Goal: Task Accomplishment & Management: Manage account settings

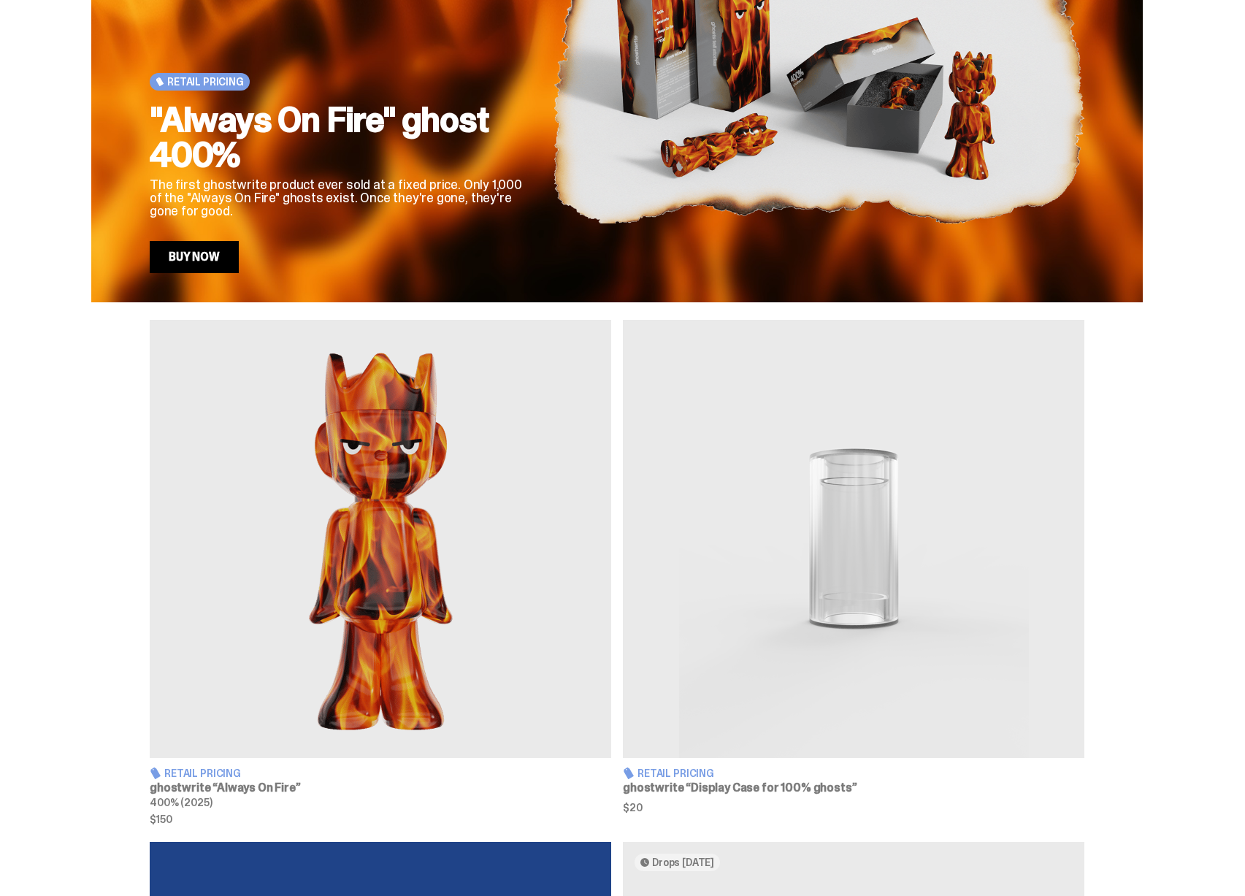
scroll to position [490, 0]
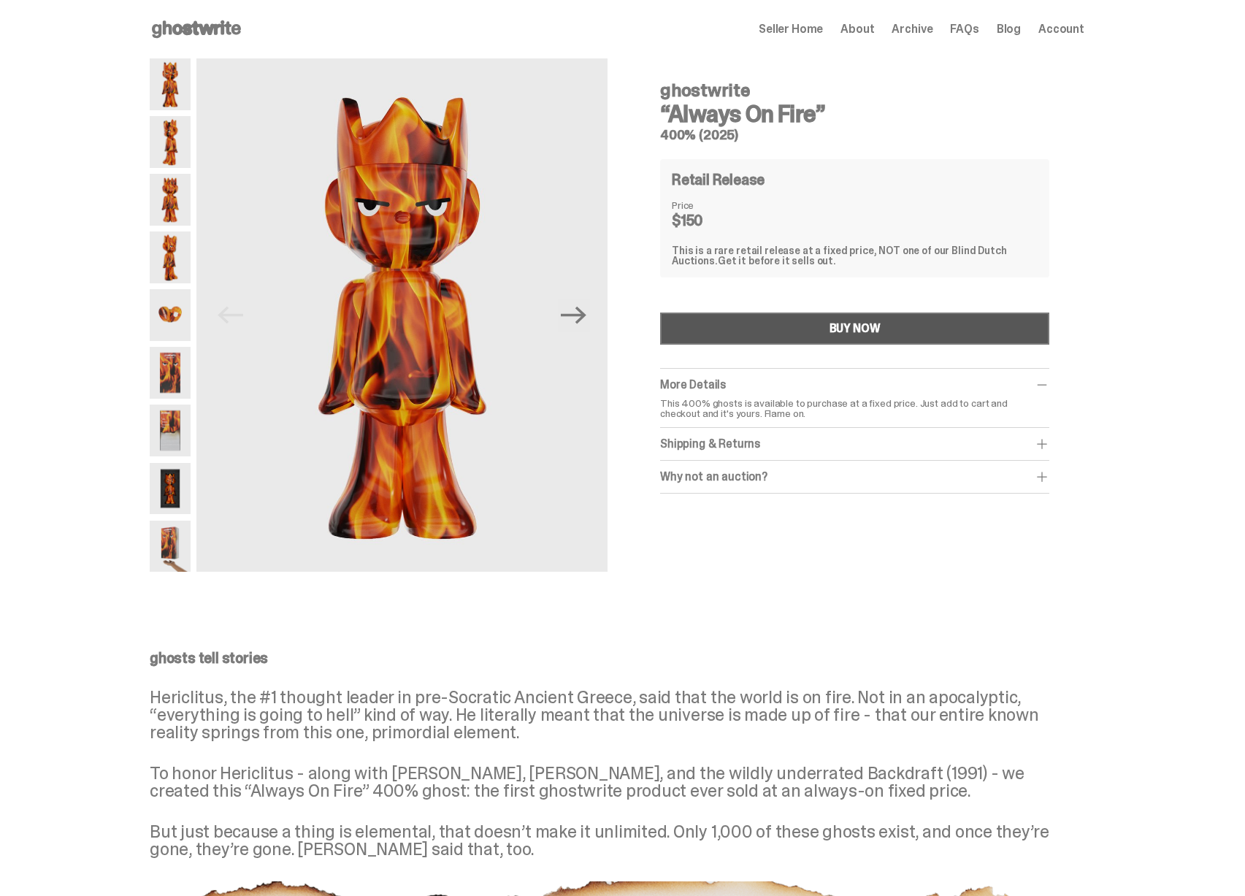
click at [868, 313] on button "BUY NOW" at bounding box center [854, 329] width 389 height 32
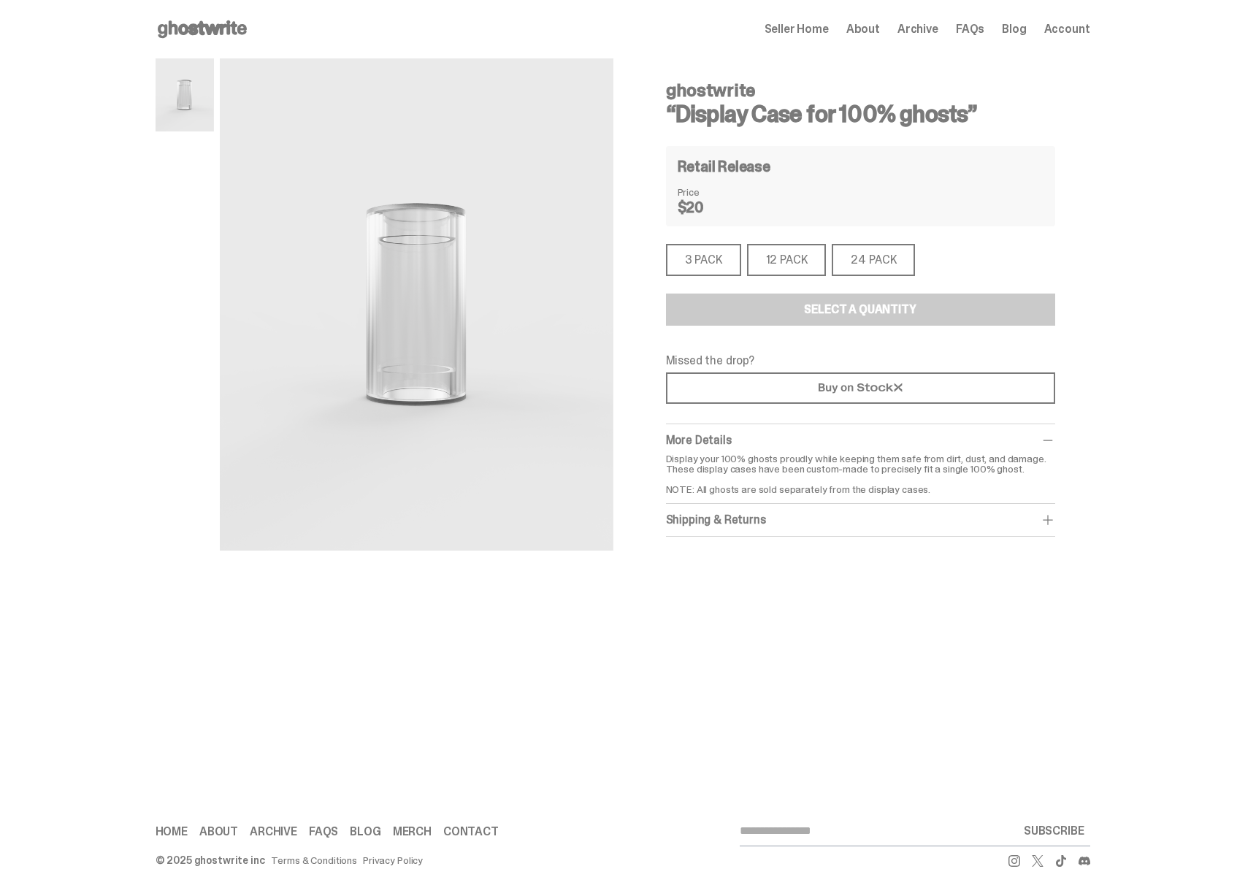
click at [730, 263] on div "3 PACK" at bounding box center [703, 260] width 75 height 32
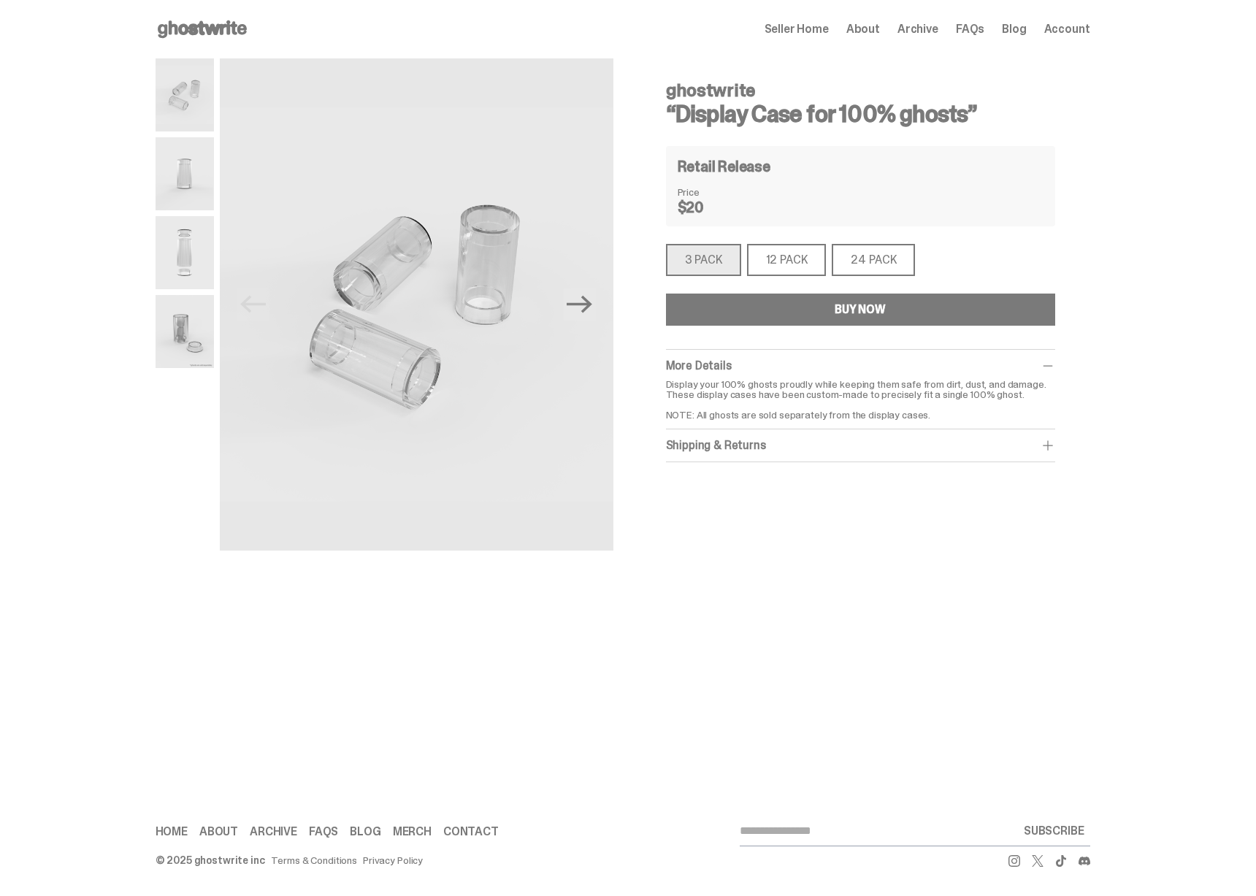
click at [806, 323] on button "BUY NOW" at bounding box center [860, 310] width 389 height 32
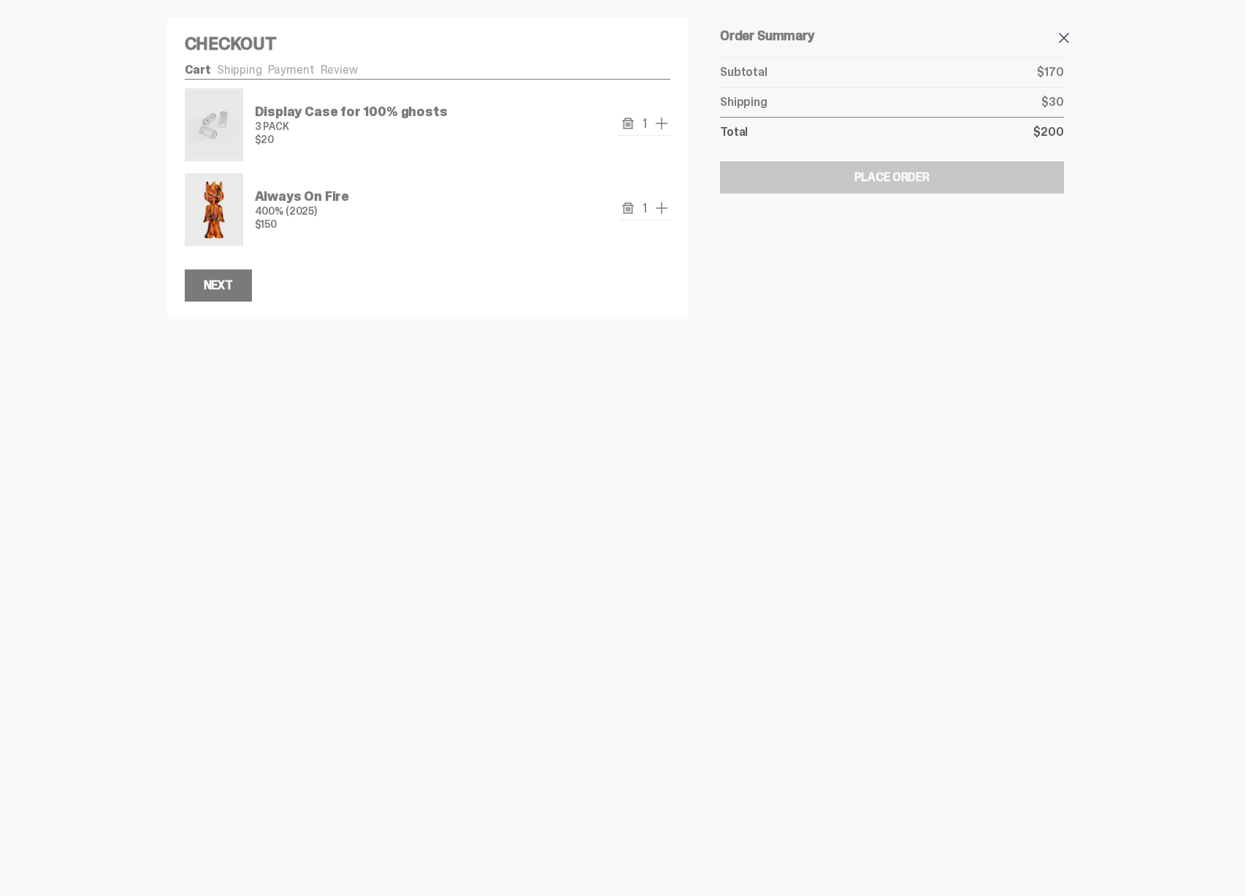
click at [1064, 37] on span at bounding box center [1064, 38] width 18 height 18
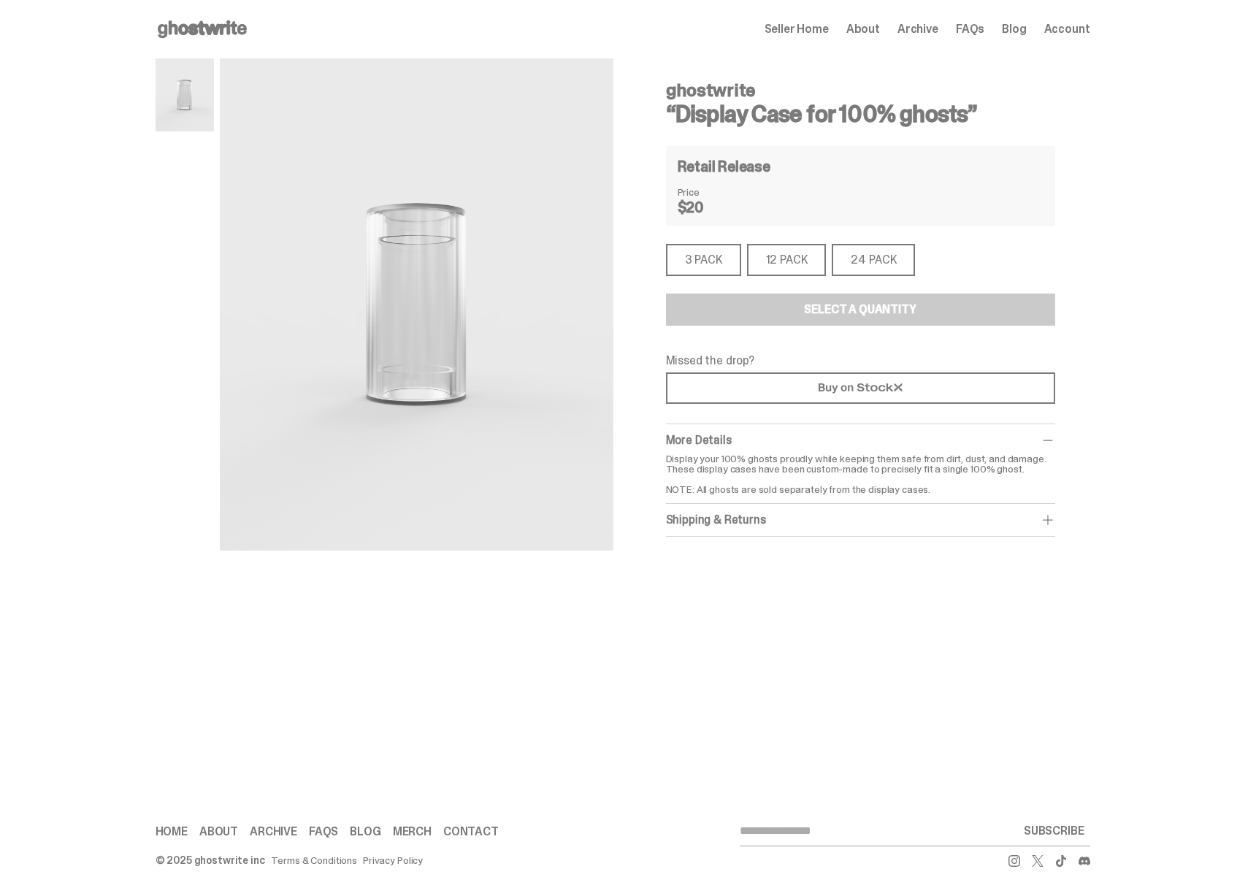
click at [803, 27] on span "Seller Home" at bounding box center [797, 29] width 64 height 12
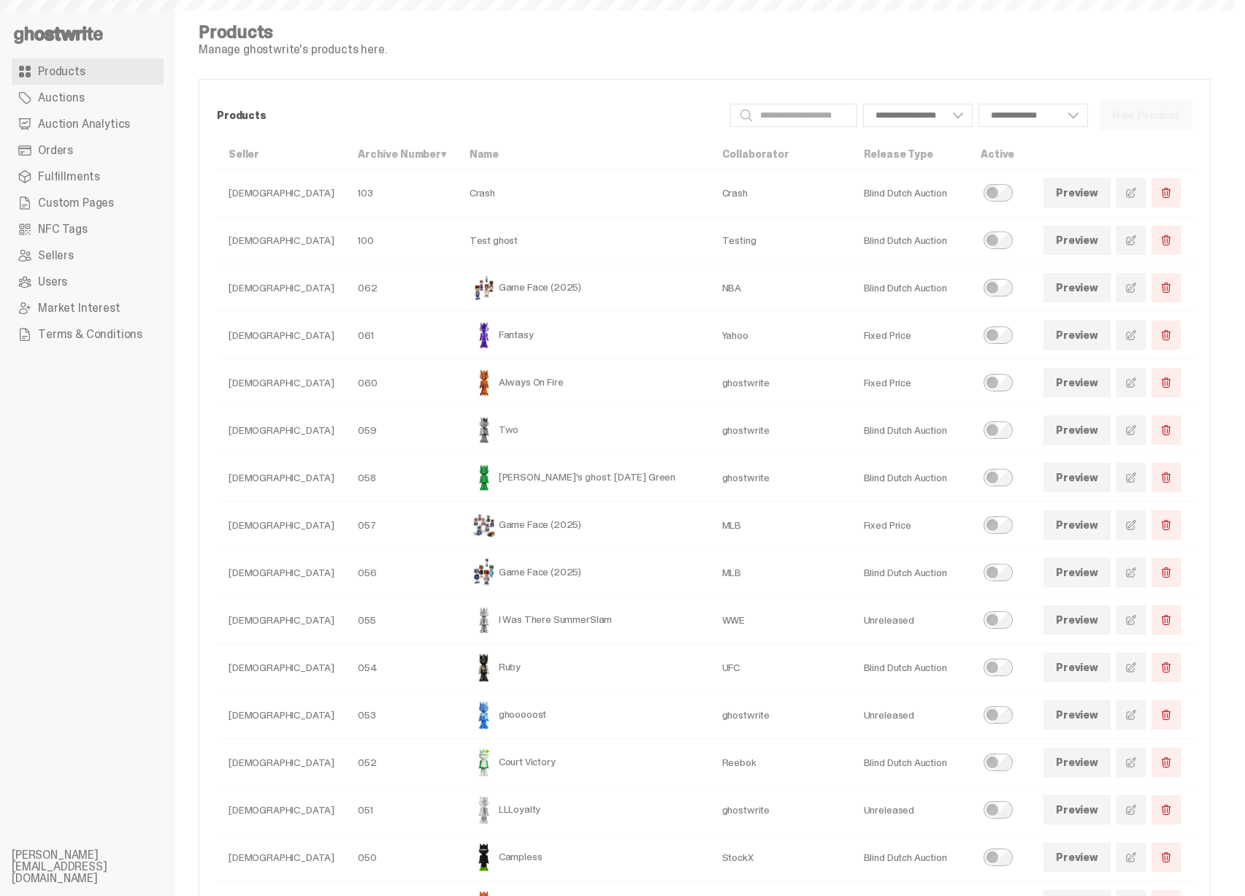
click at [72, 26] on icon at bounding box center [58, 34] width 93 height 23
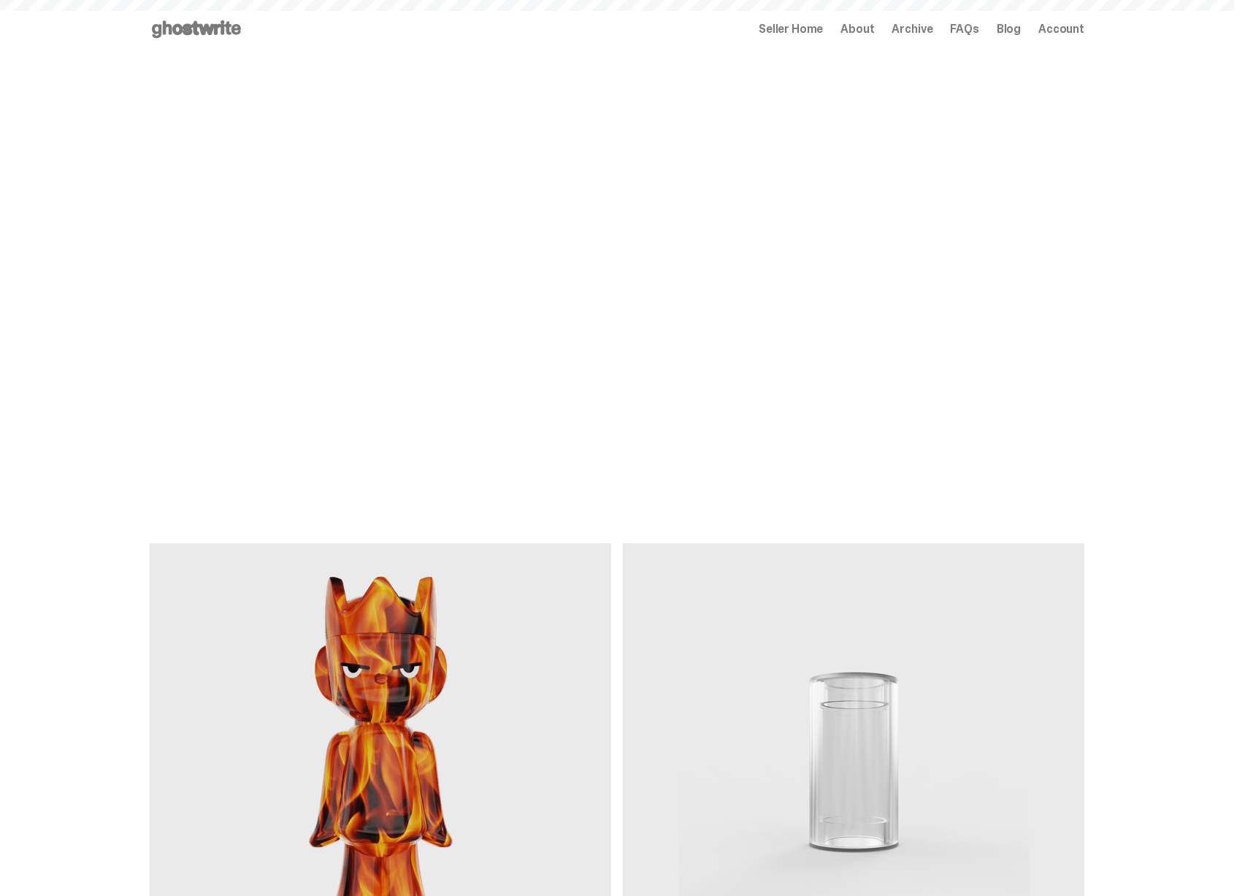
click at [919, 28] on span "Archive" at bounding box center [912, 29] width 41 height 12
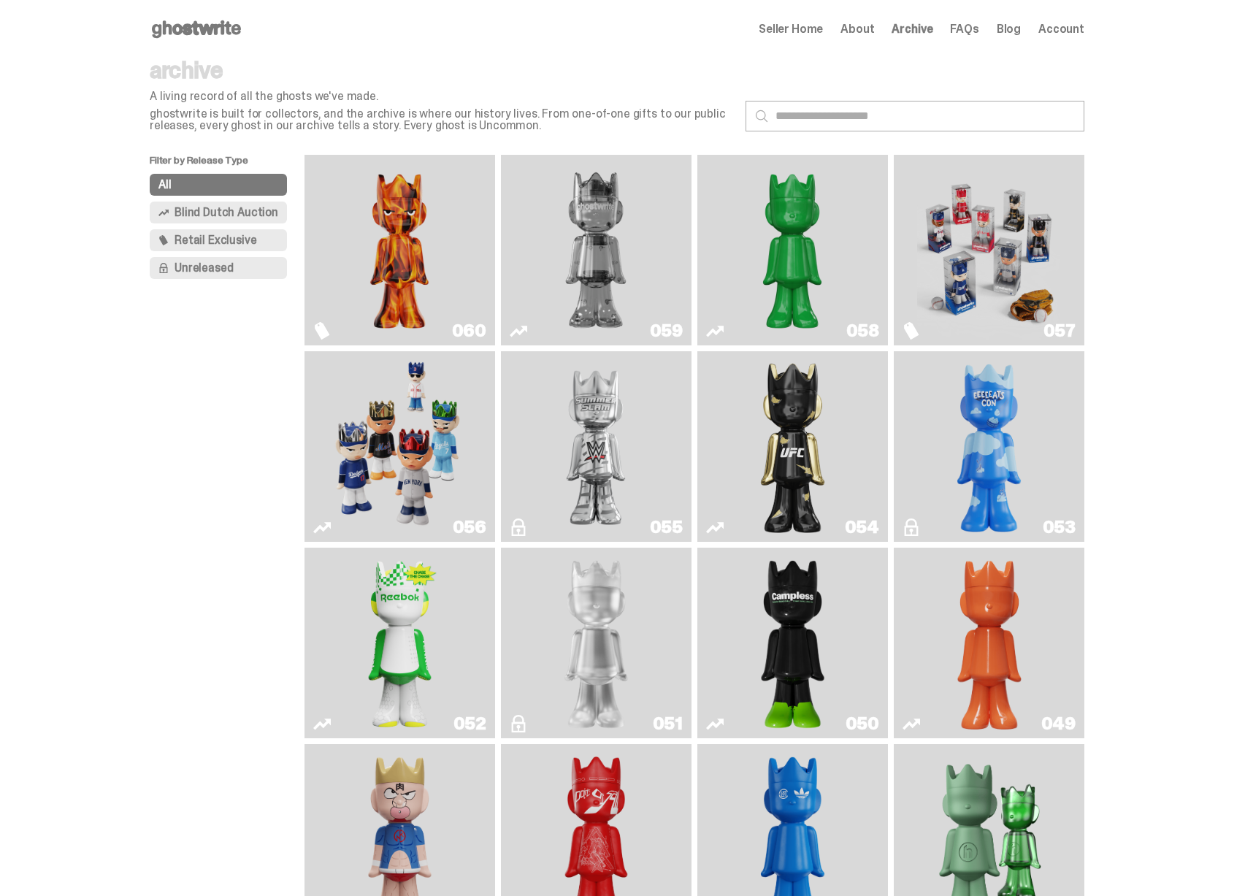
click at [957, 226] on img "Game Face (2025)" at bounding box center [988, 250] width 143 height 179
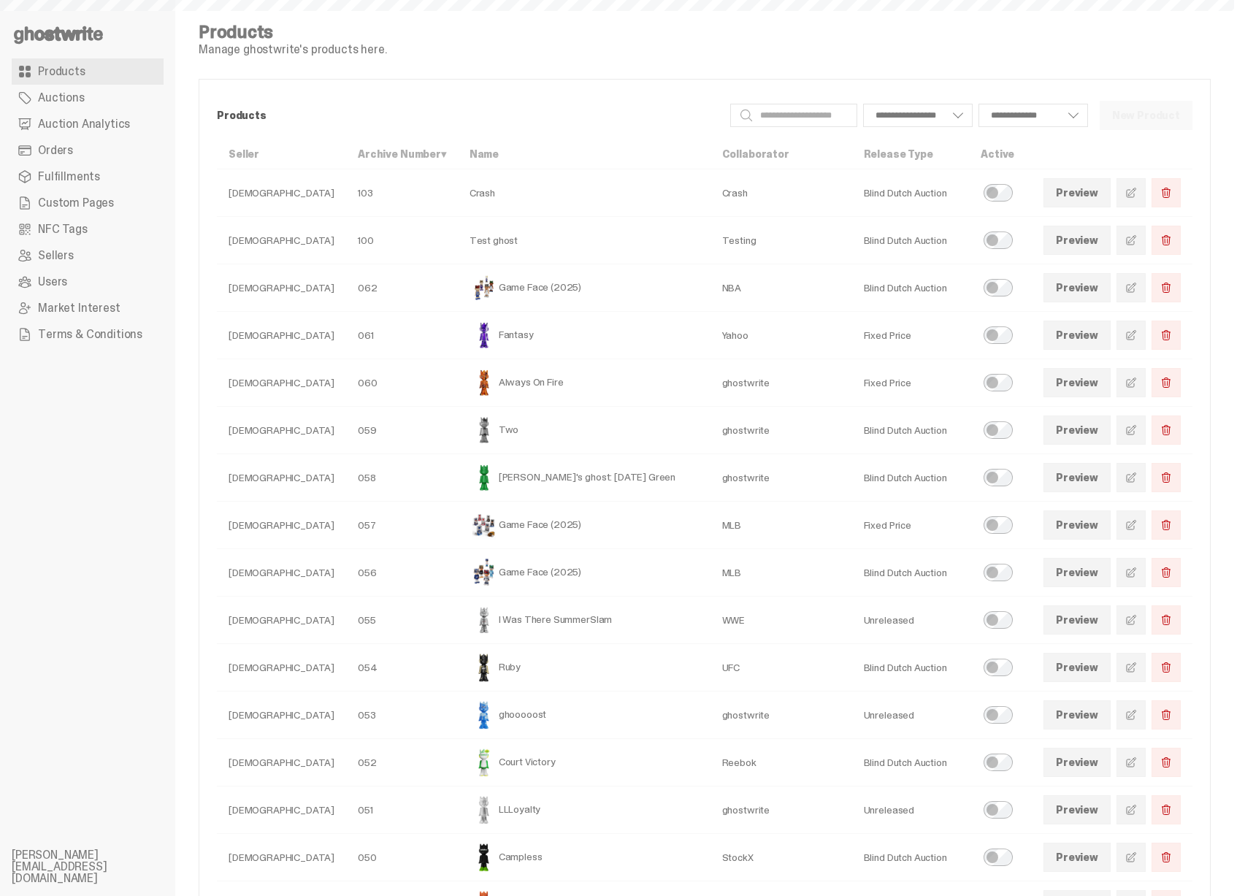
click at [72, 142] on link "Orders" at bounding box center [88, 150] width 152 height 26
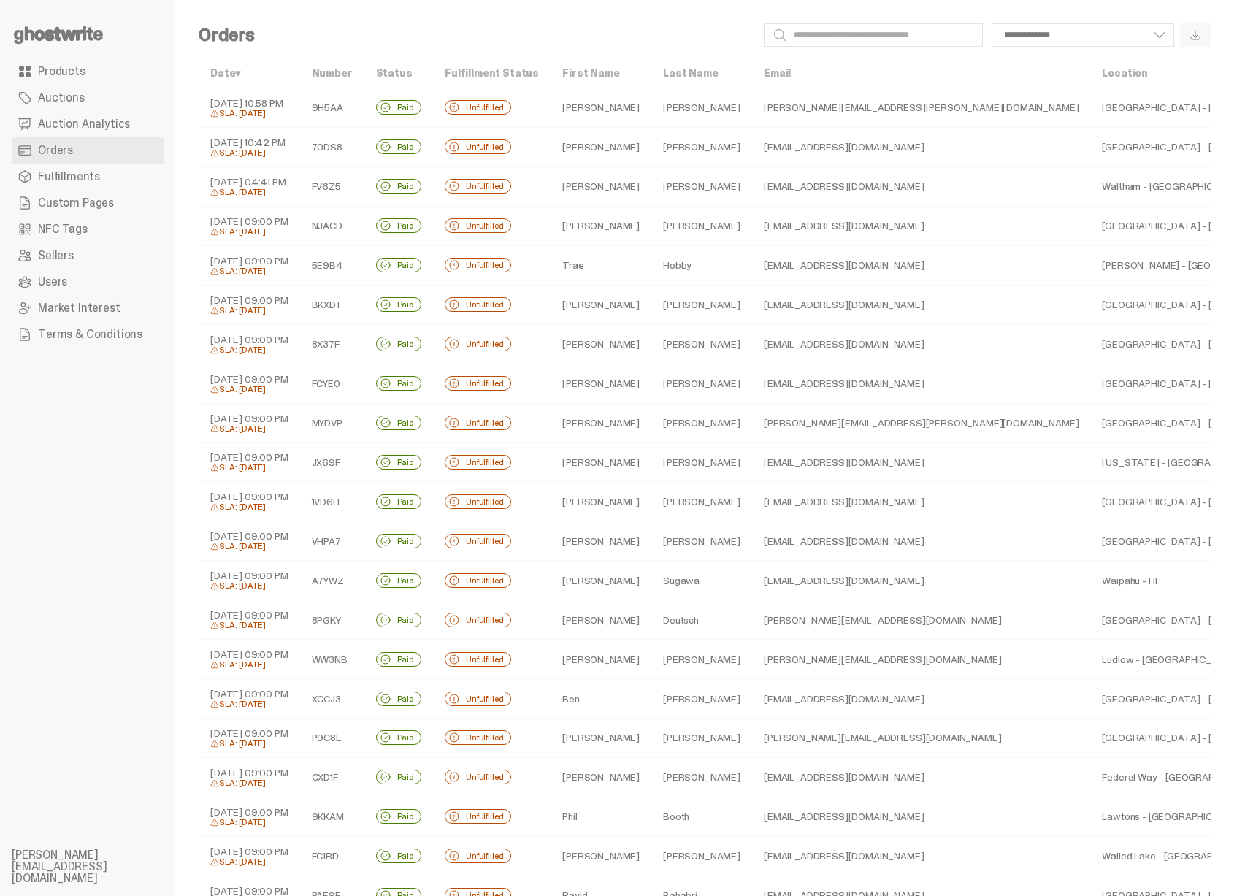
click at [417, 116] on td "Paid" at bounding box center [398, 107] width 69 height 39
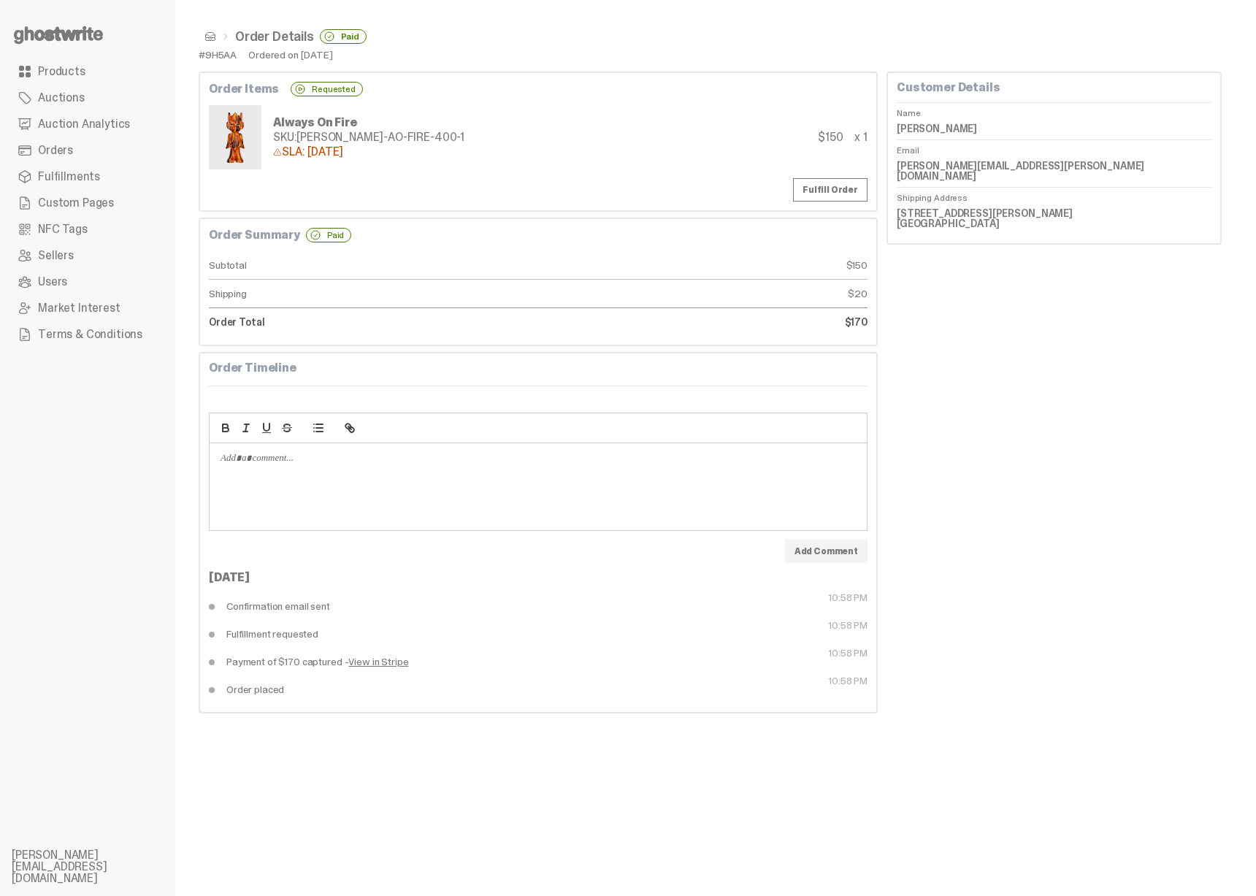
click at [213, 36] on span at bounding box center [210, 37] width 12 height 12
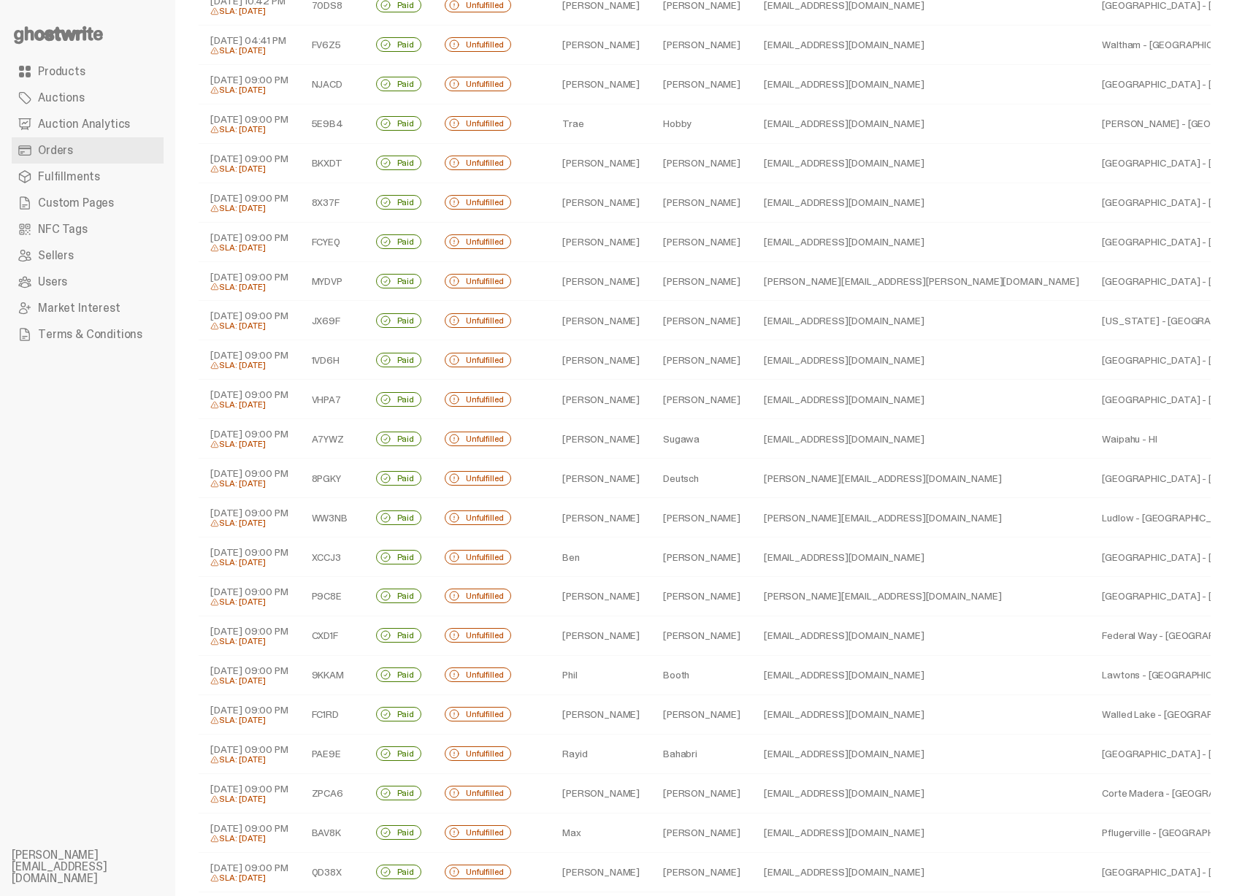
scroll to position [257, 0]
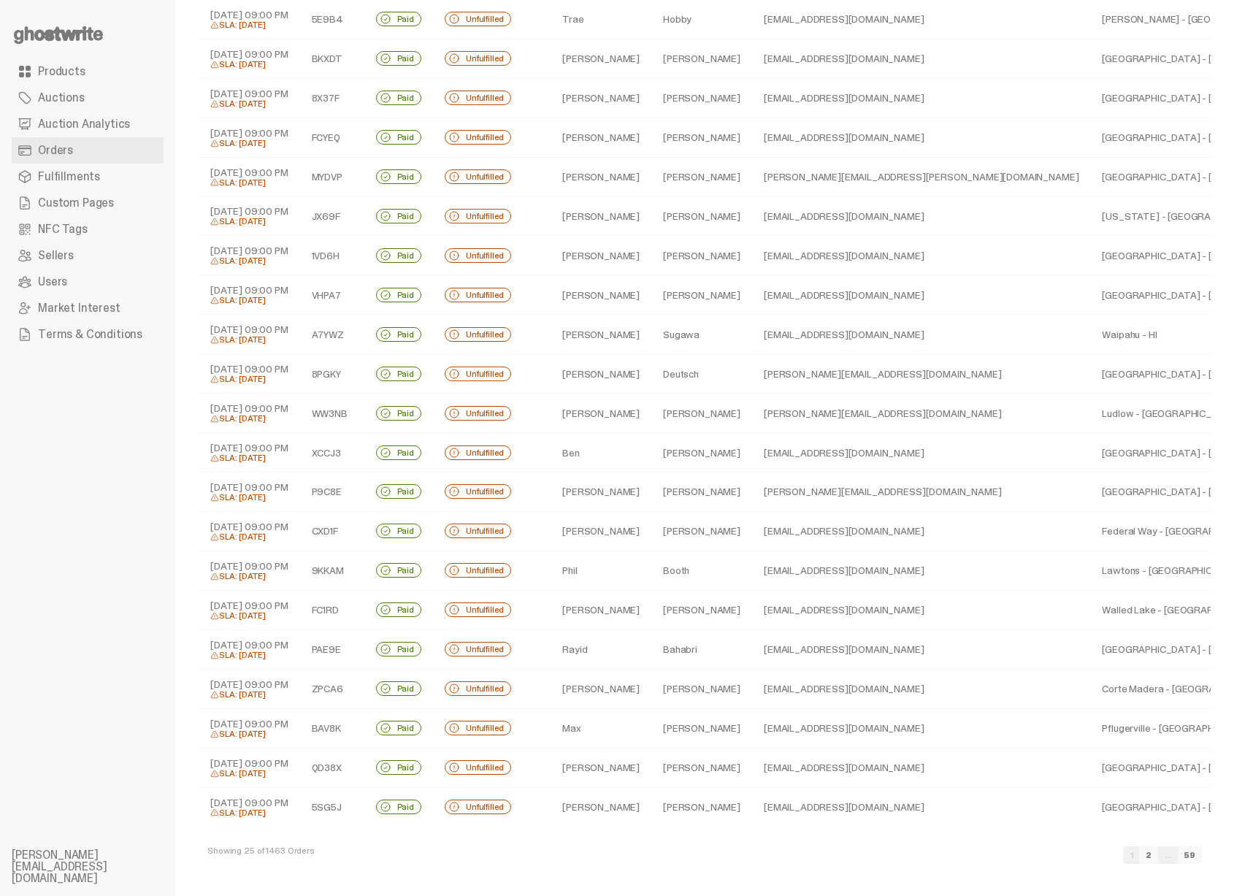
click at [1202, 854] on link "59" at bounding box center [1190, 855] width 24 height 18
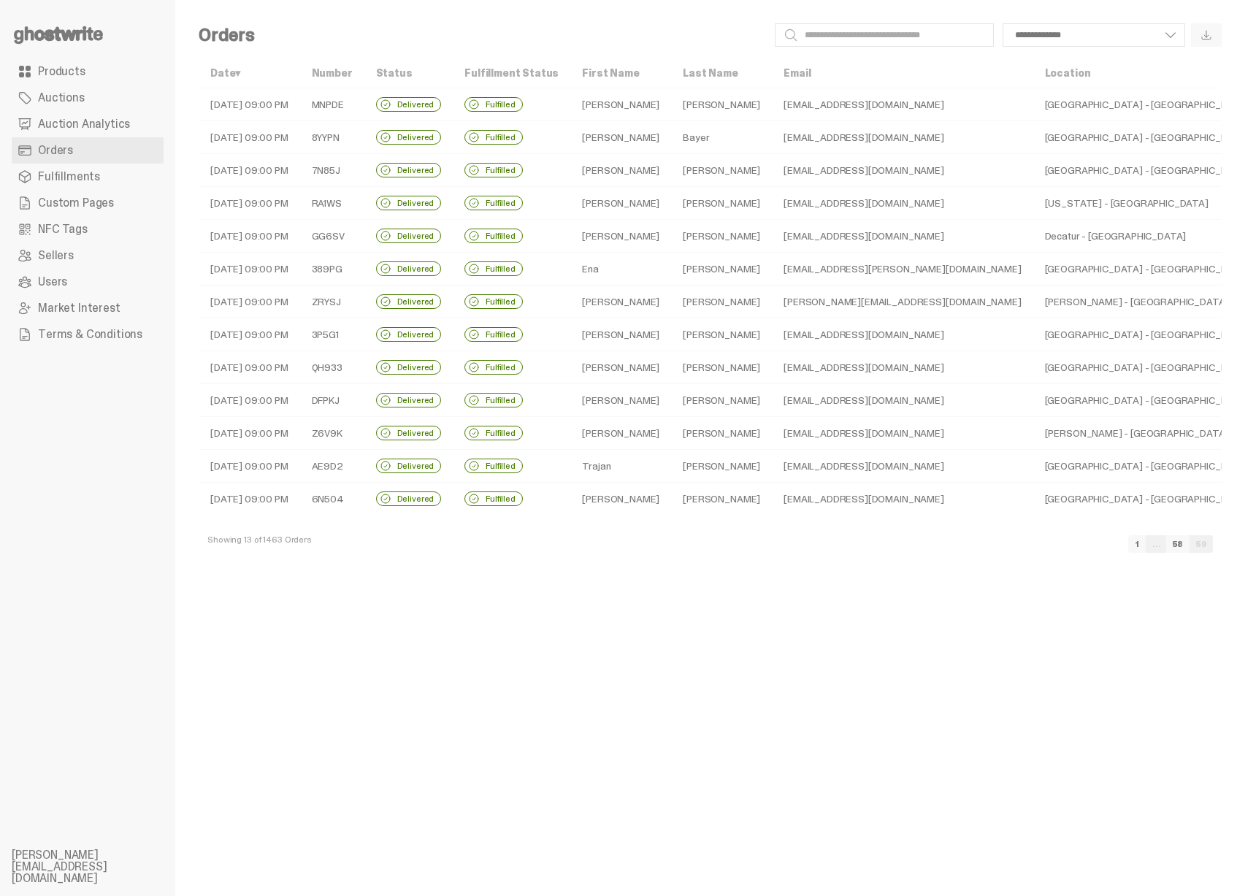
click at [426, 499] on div "Delivered" at bounding box center [409, 499] width 66 height 15
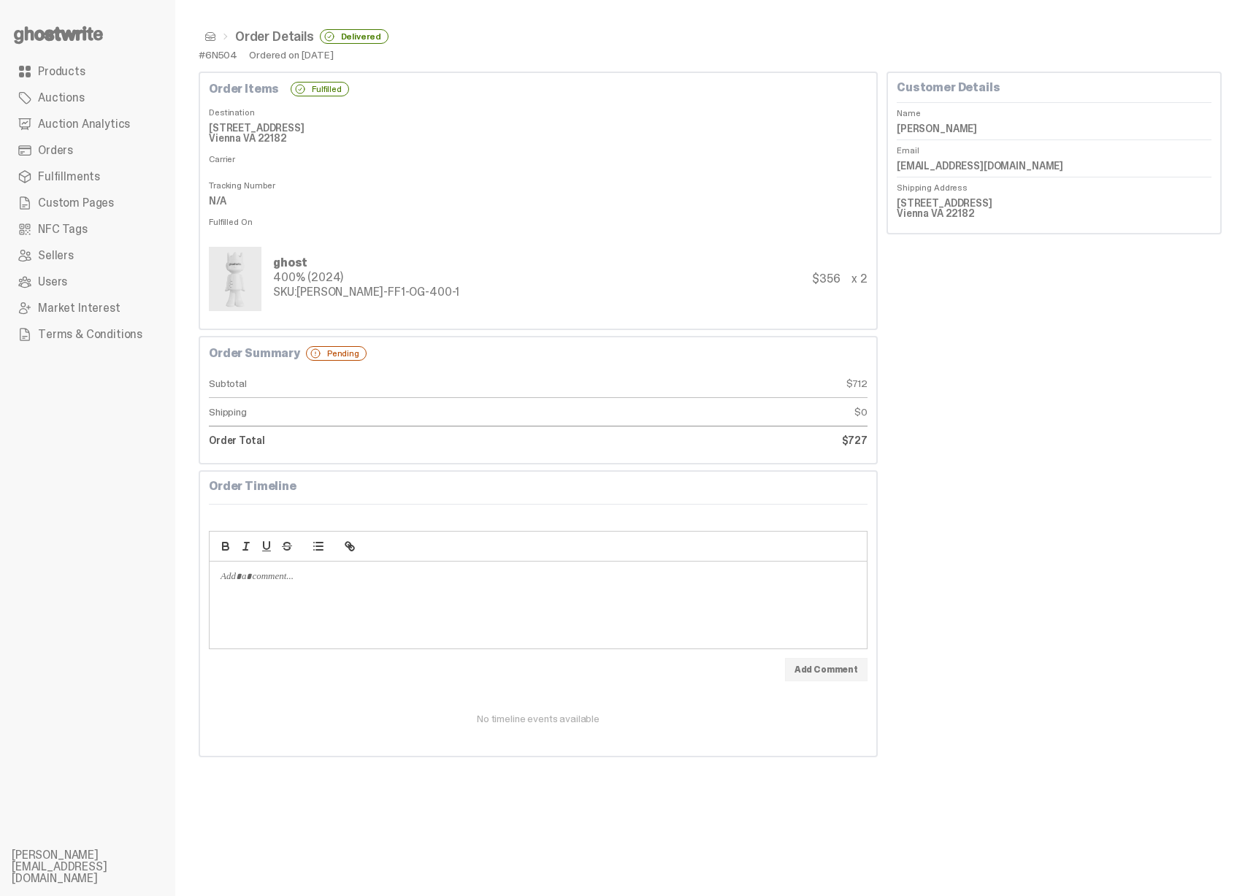
click at [89, 34] on use at bounding box center [58, 35] width 89 height 18
